Goal: Task Accomplishment & Management: Manage account settings

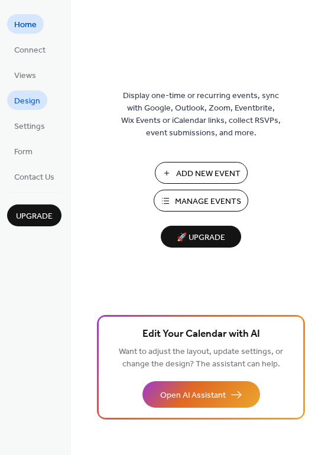
click at [27, 97] on span "Design" at bounding box center [27, 101] width 26 height 12
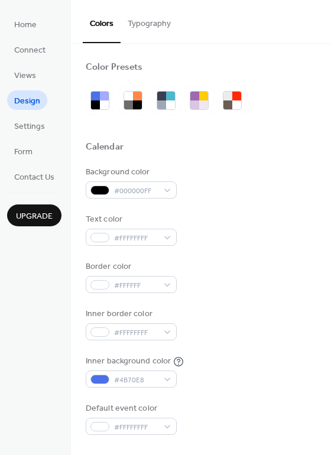
click at [166, 24] on button "Typography" at bounding box center [149, 21] width 57 height 42
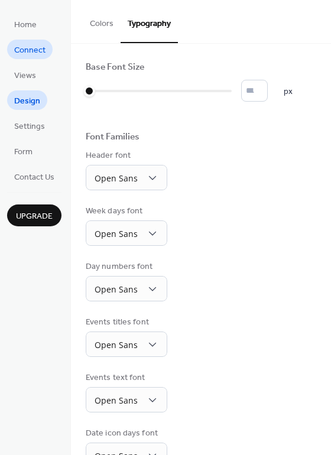
click at [37, 50] on span "Connect" at bounding box center [29, 50] width 31 height 12
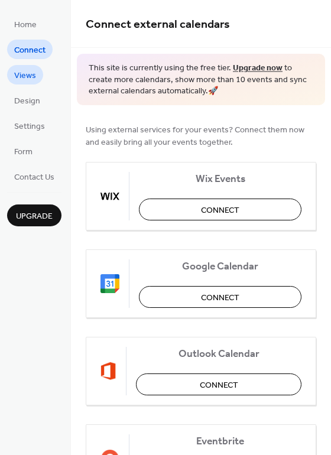
click at [25, 79] on span "Views" at bounding box center [25, 76] width 22 height 12
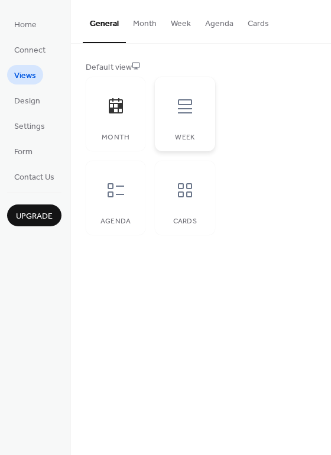
click at [189, 100] on icon at bounding box center [185, 106] width 14 height 14
click at [111, 122] on div at bounding box center [115, 106] width 35 height 35
click at [189, 191] on icon at bounding box center [185, 190] width 19 height 19
click at [109, 111] on icon at bounding box center [116, 105] width 14 height 15
click at [145, 28] on button "Month" at bounding box center [145, 21] width 38 height 42
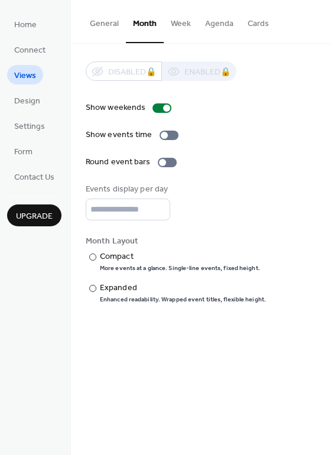
click at [114, 24] on button "General" at bounding box center [104, 21] width 43 height 42
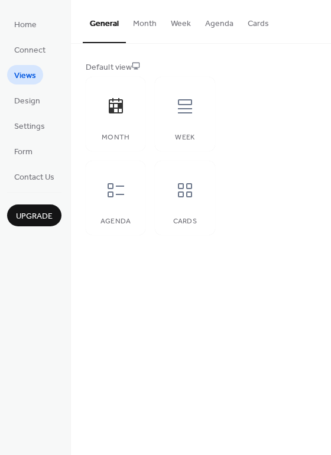
click at [183, 22] on button "Week" at bounding box center [181, 21] width 34 height 42
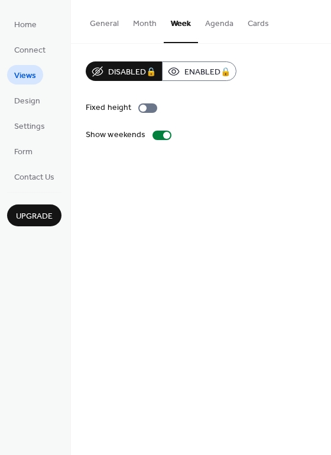
click at [140, 28] on button "Month" at bounding box center [145, 21] width 38 height 42
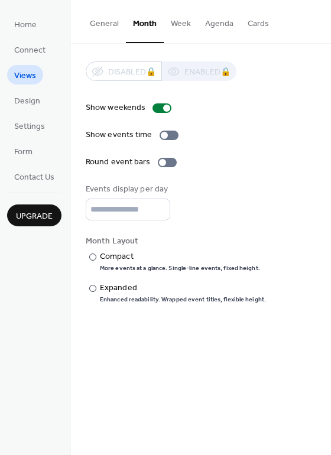
click at [102, 25] on button "General" at bounding box center [104, 21] width 43 height 42
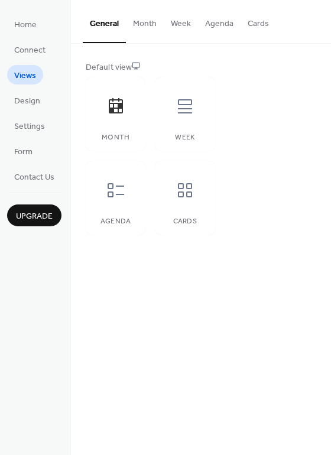
click at [27, 110] on ul "Home Connect Views Design Settings Form Contact Us" at bounding box center [34, 100] width 54 height 172
click at [27, 96] on span "Design" at bounding box center [27, 101] width 26 height 12
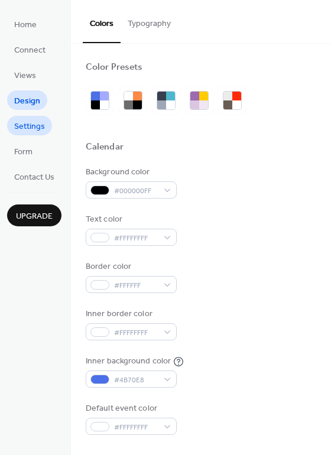
click at [21, 130] on span "Settings" at bounding box center [29, 127] width 31 height 12
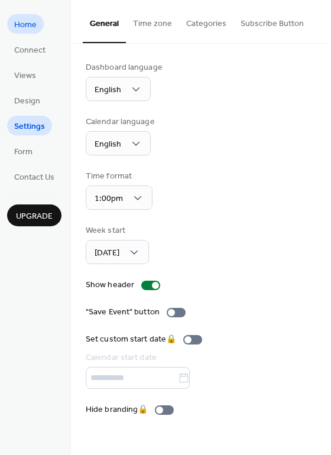
click at [30, 27] on span "Home" at bounding box center [25, 25] width 22 height 12
